Goal: Find specific page/section: Find specific page/section

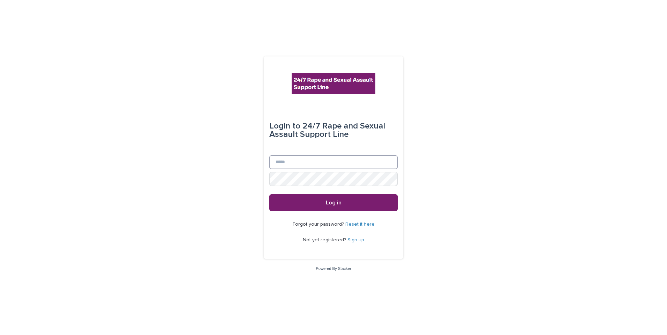
click at [333, 163] on input "Email" at bounding box center [333, 163] width 128 height 14
type input "**********"
click at [269, 195] on button "Log in" at bounding box center [333, 203] width 128 height 17
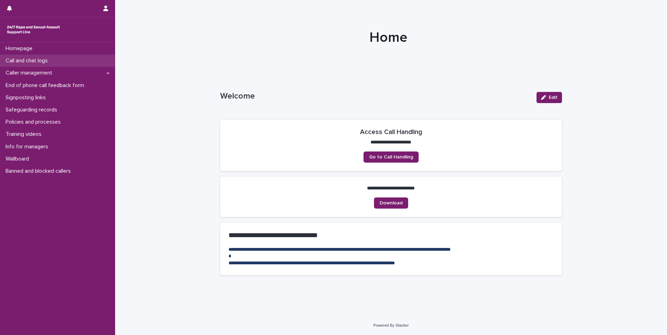
click at [43, 63] on p "Call and chat logs" at bounding box center [28, 61] width 51 height 7
